Goal: Task Accomplishment & Management: Use online tool/utility

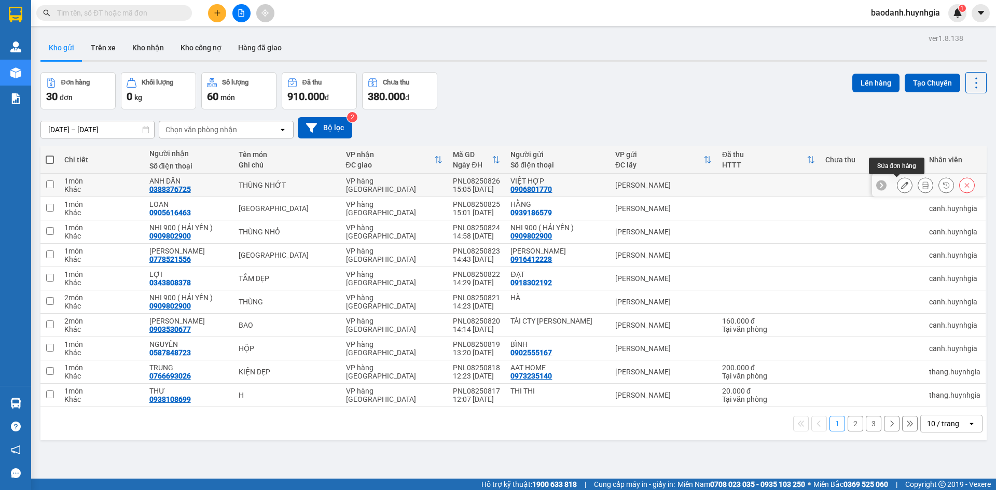
click at [901, 184] on icon at bounding box center [904, 185] width 7 height 7
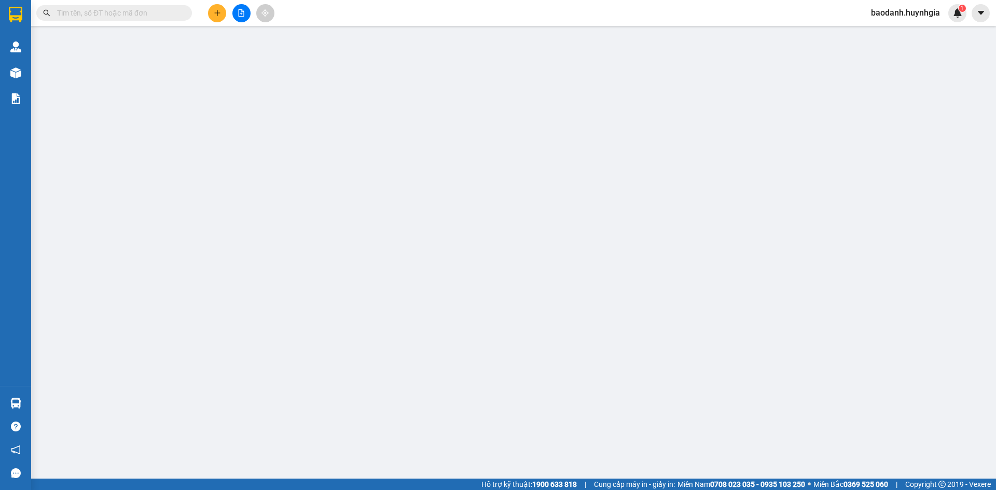
type input "0906801770"
type input "VIỆT HỢP"
type input "0388376725"
type input "ANH DÂN"
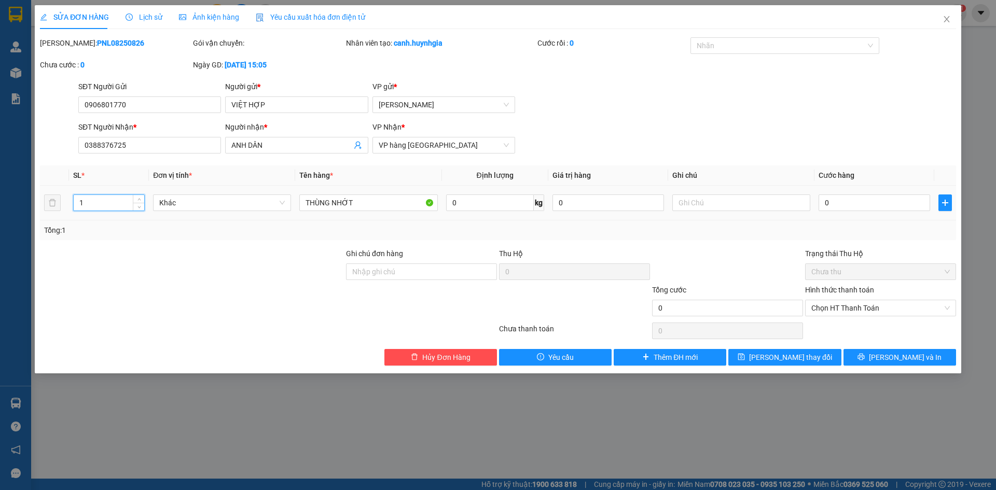
click at [100, 203] on input "1" at bounding box center [109, 203] width 71 height 16
type input "2"
click at [875, 361] on button "[PERSON_NAME] và In" at bounding box center [899, 357] width 113 height 17
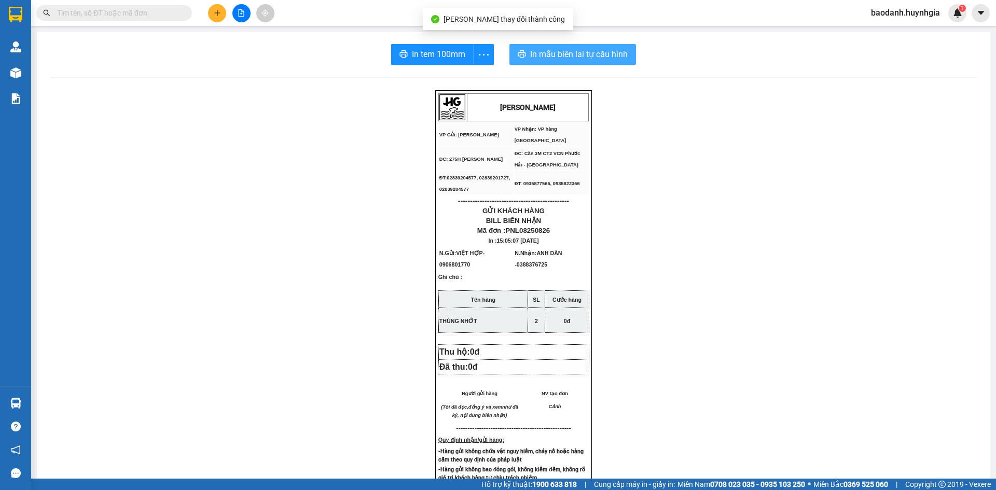
click at [538, 51] on span "In mẫu biên lai tự cấu hình" at bounding box center [579, 54] width 98 height 13
click at [416, 44] on div "In tem 100mm In mẫu biên lai tự cấu hình [PERSON_NAME] VP Gửi: [PERSON_NAME] L…" at bounding box center [513, 430] width 953 height 796
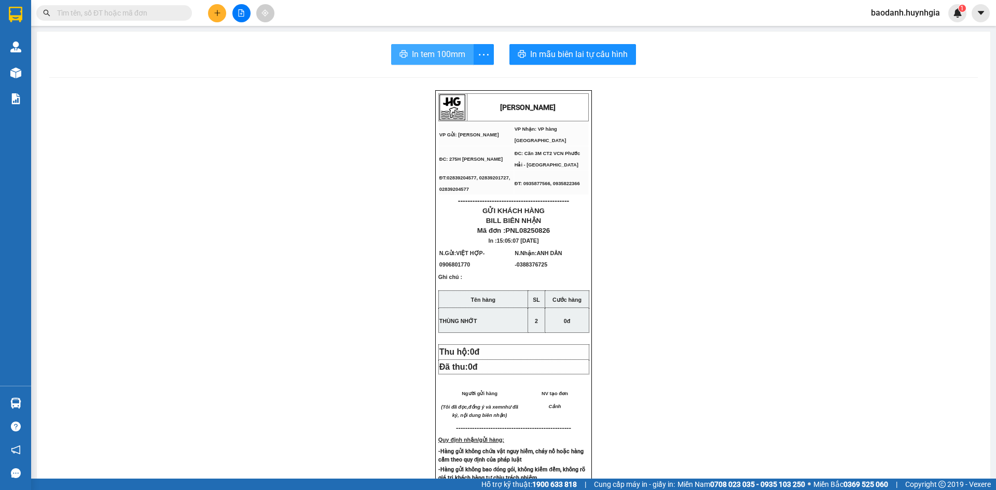
click at [417, 54] on span "In tem 100mm" at bounding box center [438, 54] width 53 height 13
